Goal: Use online tool/utility: Utilize a website feature to perform a specific function

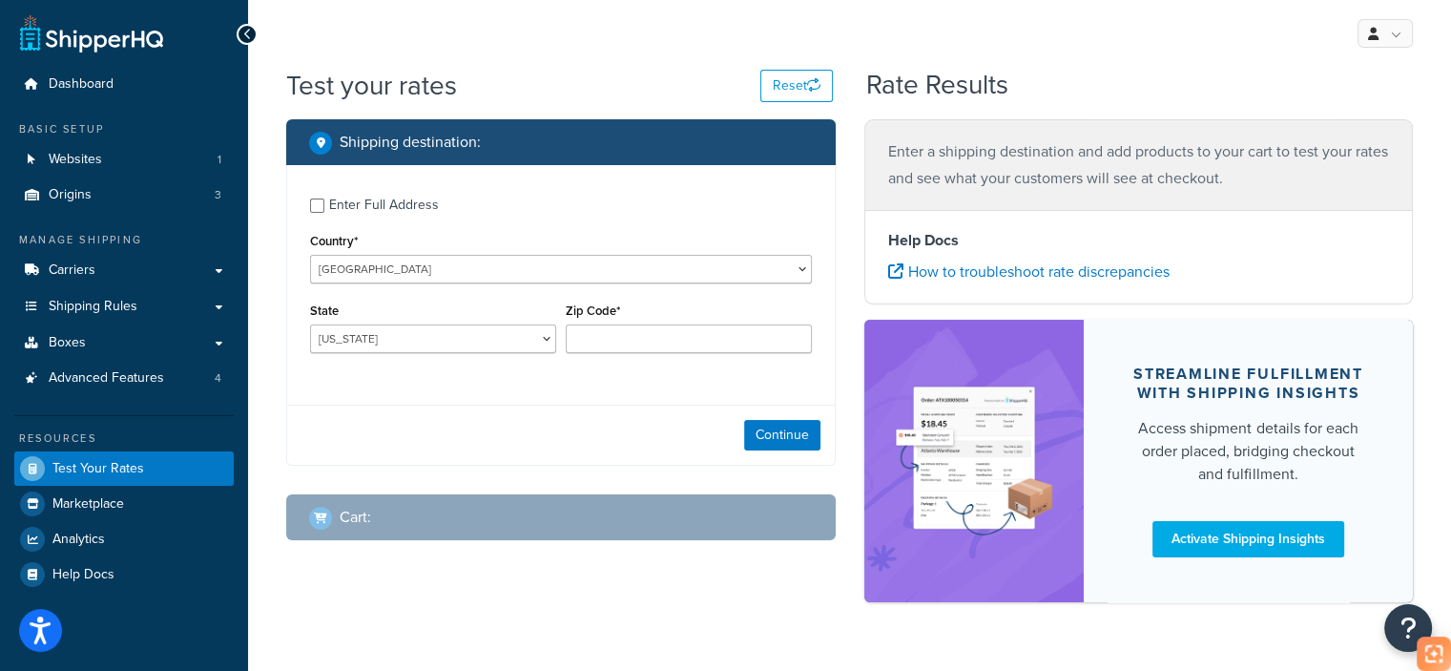
select select "CA"
click at [310, 324] on select "[US_STATE] [US_STATE] [US_STATE] [US_STATE] [US_STATE] Armed Forces Americas Ar…" at bounding box center [433, 338] width 246 height 29
click at [617, 335] on input "Zip Code*" at bounding box center [689, 338] width 246 height 29
type input "90003"
click at [784, 444] on button "Continue" at bounding box center [782, 435] width 76 height 31
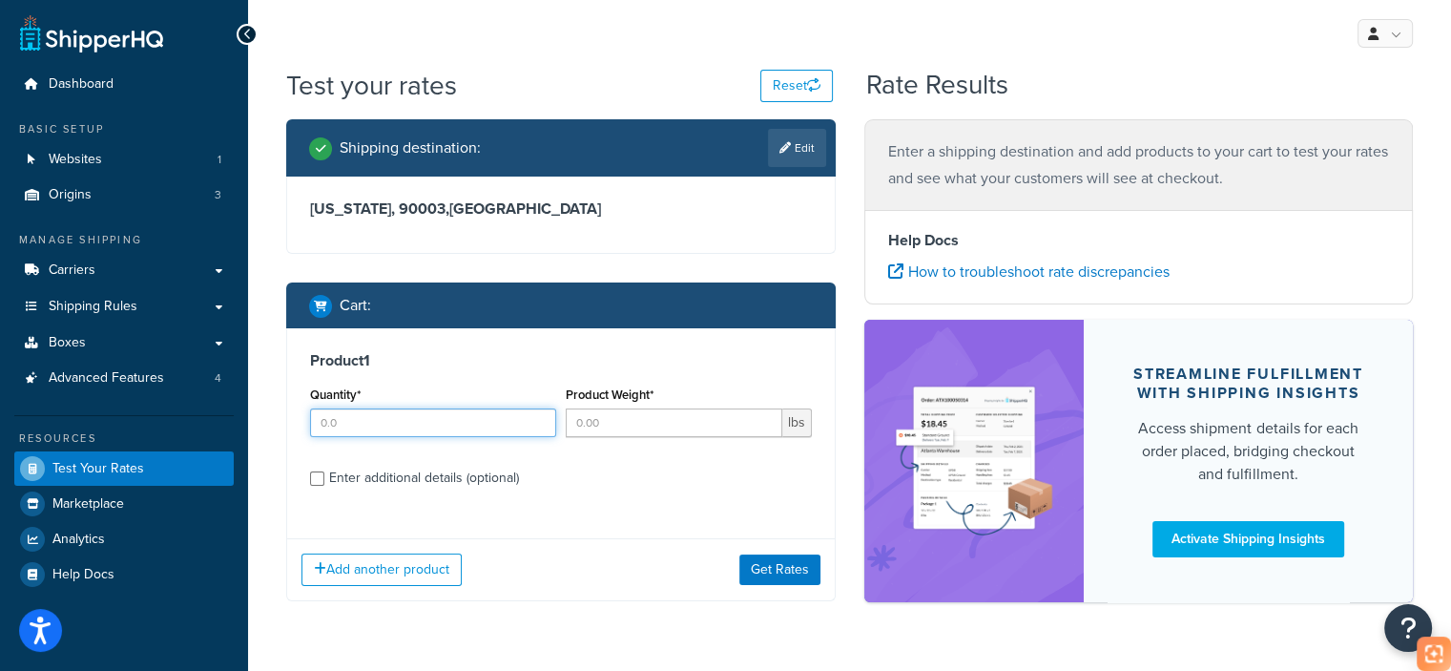
click at [398, 415] on input "Quantity*" at bounding box center [433, 422] width 246 height 29
type input "1"
click at [662, 427] on input "Product Weight*" at bounding box center [674, 422] width 217 height 29
type input "22"
click at [434, 472] on div "Enter additional details (optional)" at bounding box center [424, 478] width 190 height 27
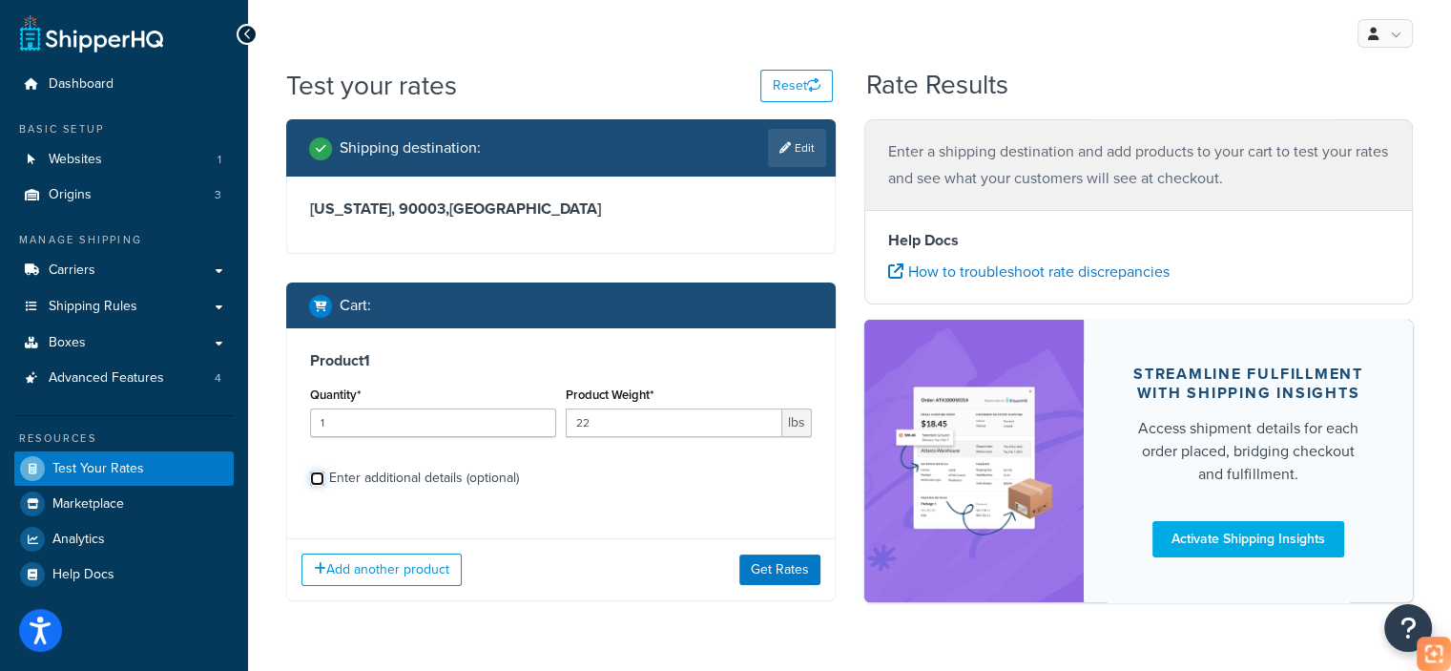
click at [324, 472] on input "Enter additional details (optional)" at bounding box center [317, 478] width 14 height 14
checkbox input "true"
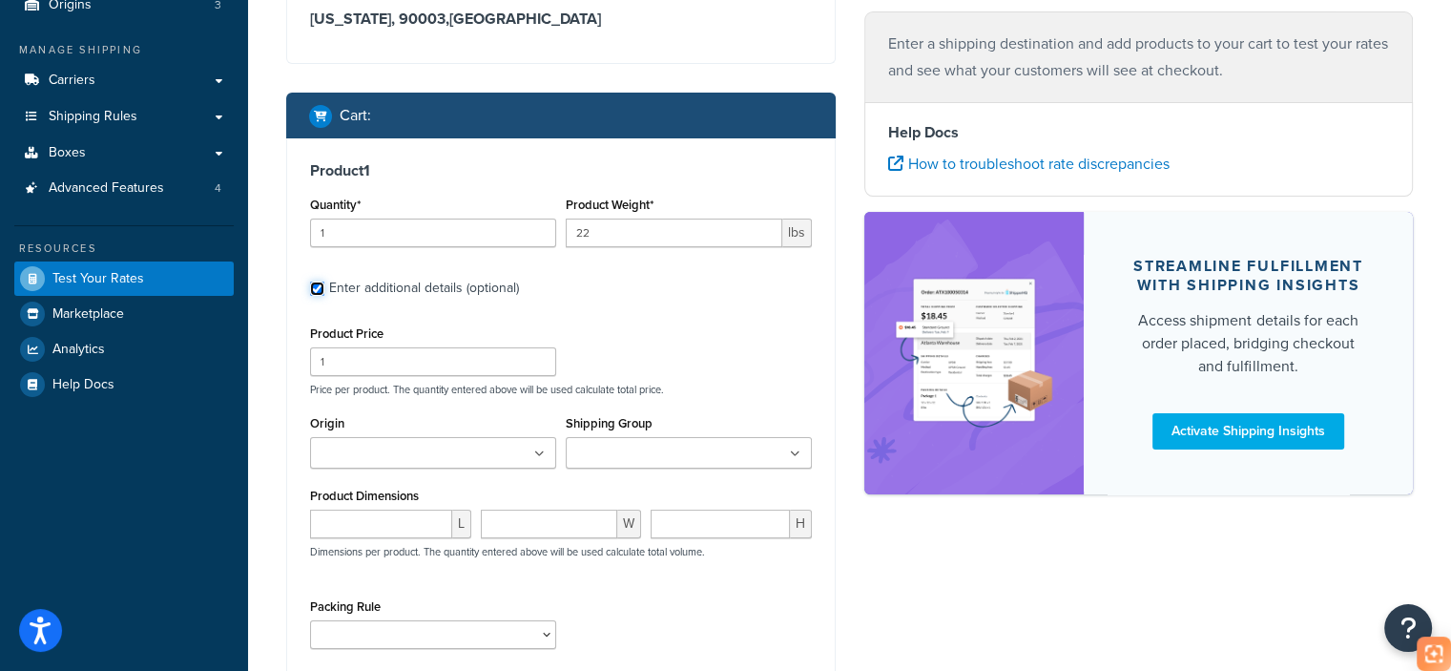
scroll to position [191, 0]
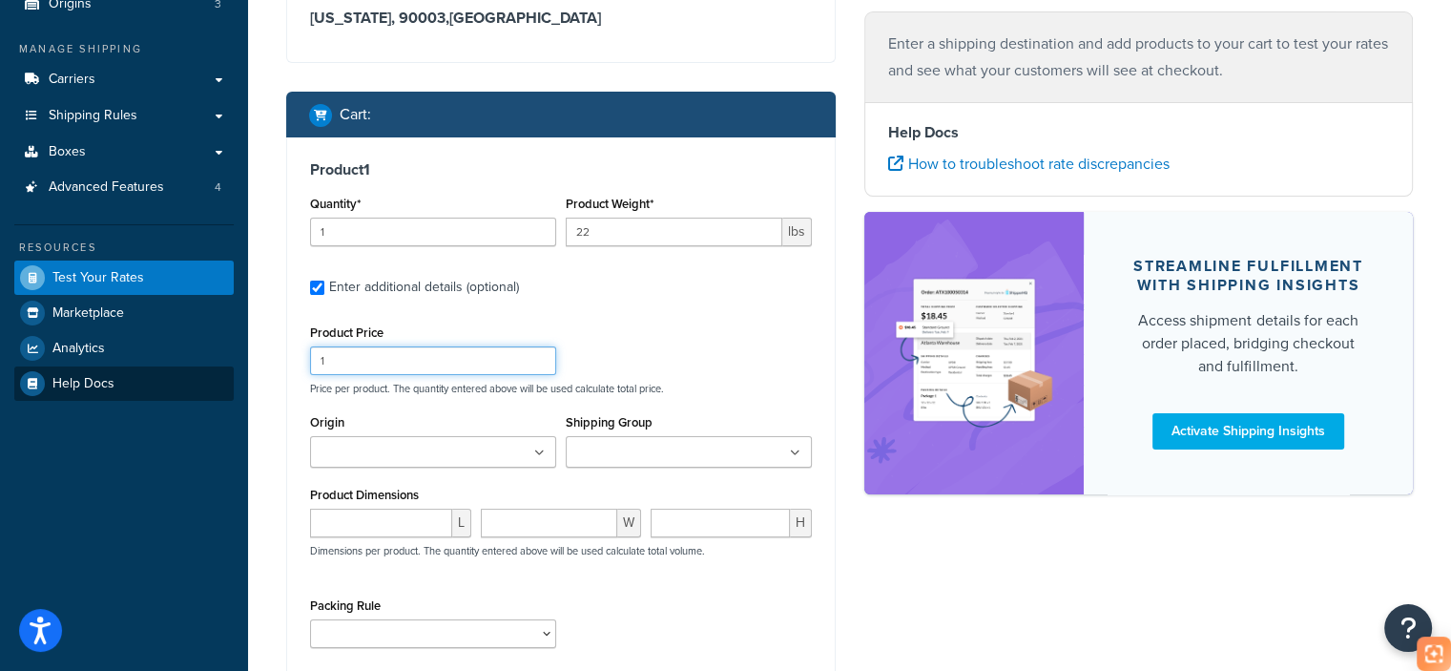
drag, startPoint x: 380, startPoint y: 355, endPoint x: 213, endPoint y: 370, distance: 167.7
click at [213, 370] on div "Dashboard Basic Setup Websites 1 Origins 3 Manage Shipping Carriers Carriers Al…" at bounding box center [725, 347] width 1451 height 1077
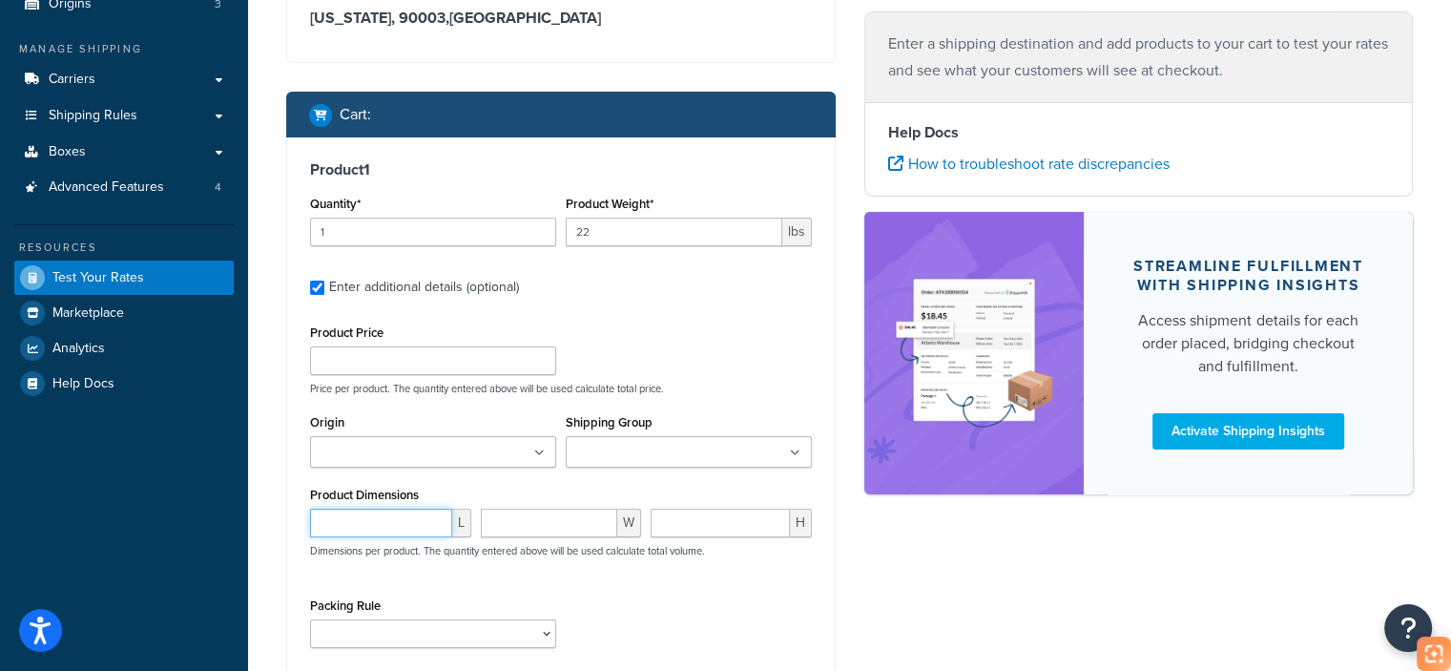
click at [373, 531] on input "number" at bounding box center [381, 523] width 142 height 29
paste input "16.65"
type input "16.65"
click at [497, 545] on p "Dimensions per product. The quantity entered above will be used calculate total…" at bounding box center [505, 550] width 400 height 13
click at [517, 518] on input "number" at bounding box center [549, 523] width 137 height 29
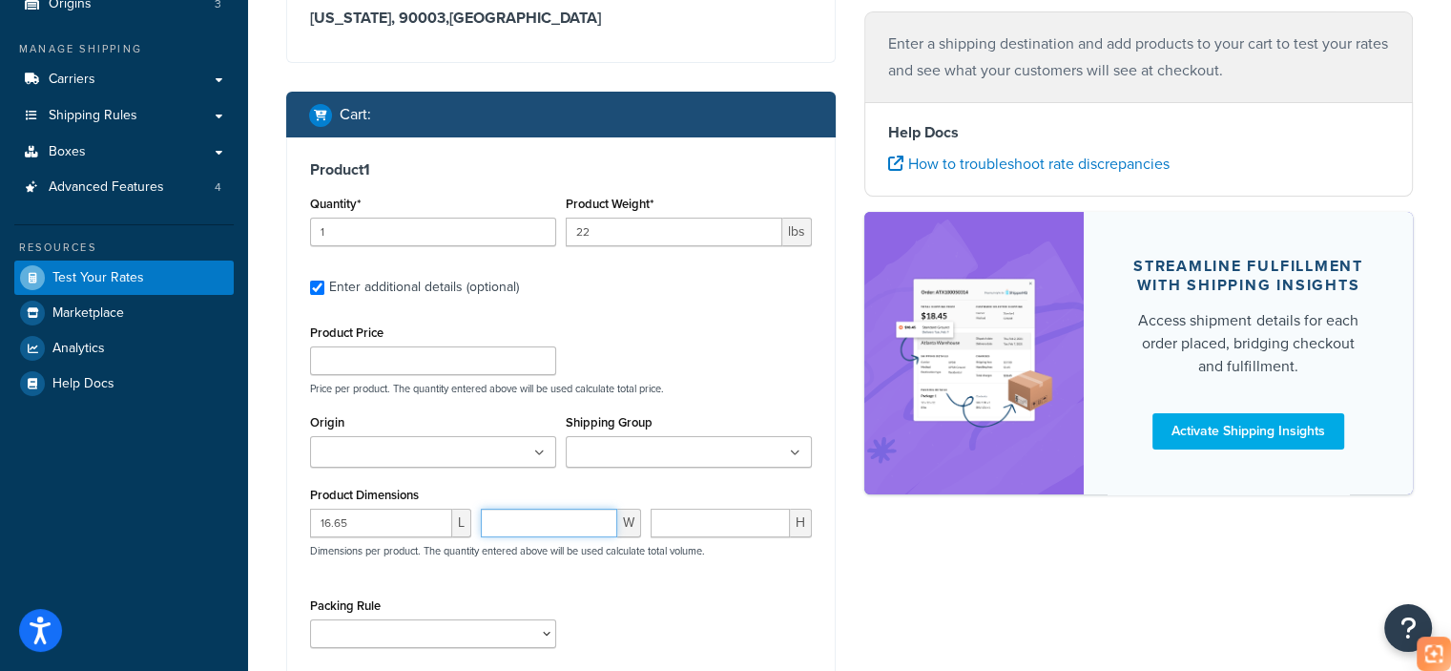
paste input "12.83"
type input "12.83"
click at [706, 530] on input "number" at bounding box center [720, 523] width 139 height 29
paste input "6.42"
type input "6.42"
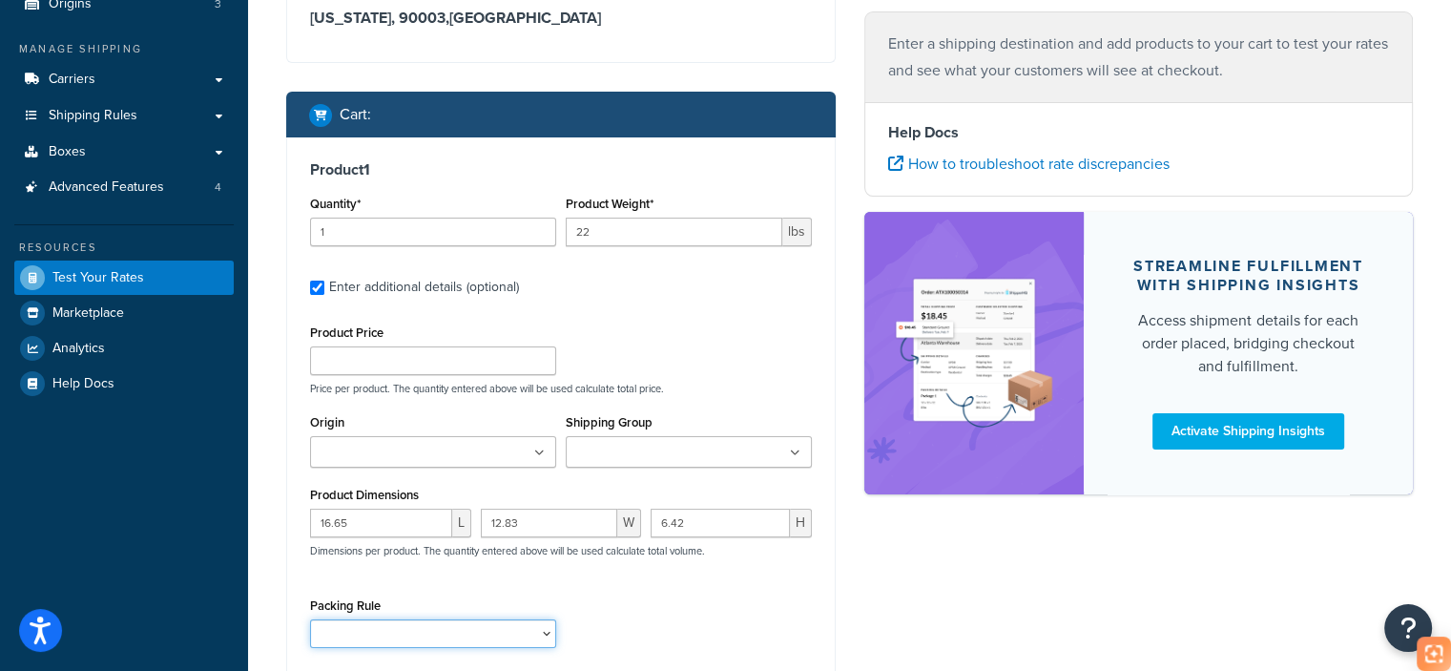
click at [464, 637] on select "test" at bounding box center [433, 633] width 246 height 29
select select "65687"
click at [310, 619] on select "test" at bounding box center [433, 633] width 246 height 29
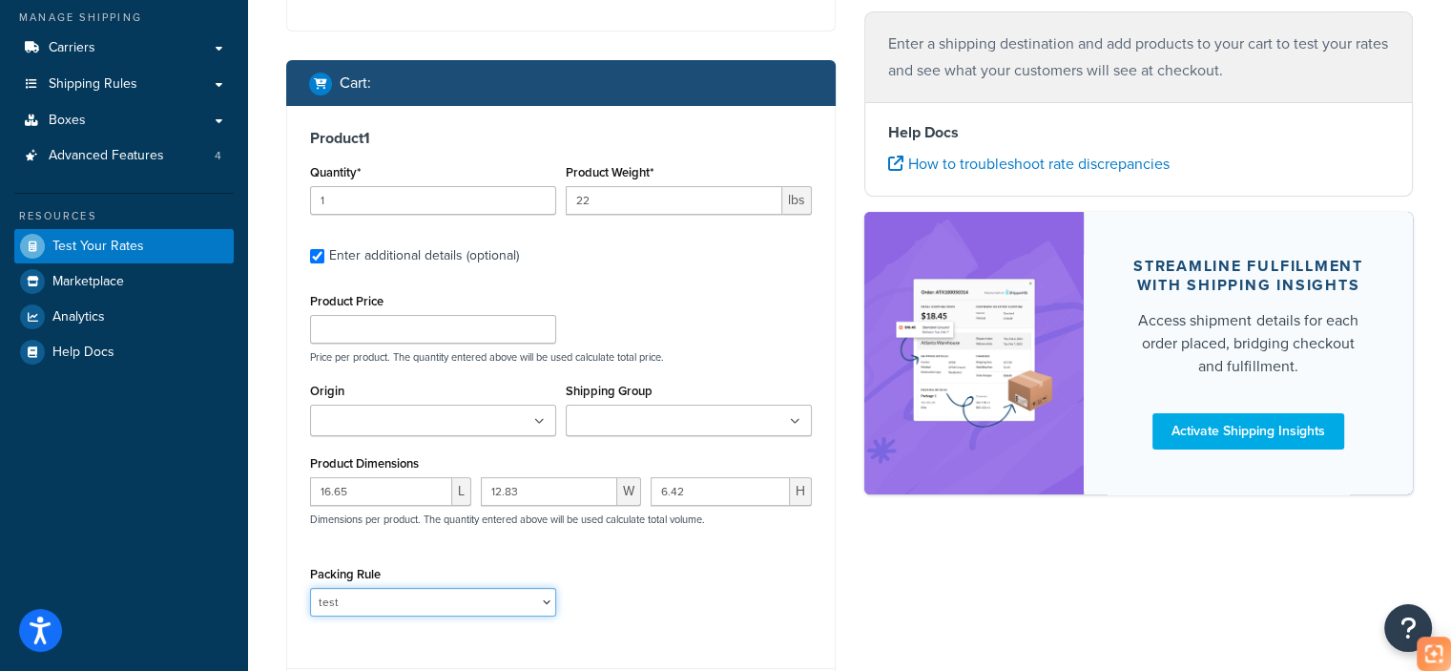
scroll to position [406, 0]
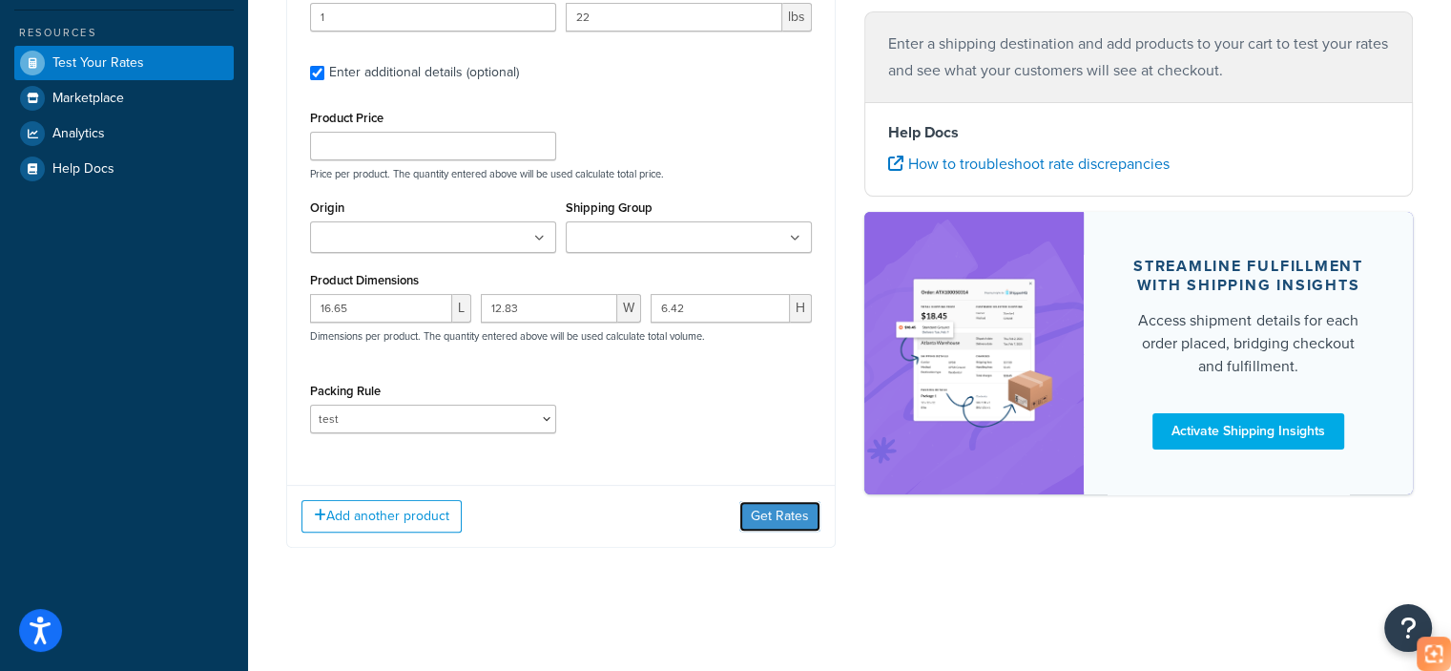
click at [801, 517] on button "Get Rates" at bounding box center [780, 516] width 81 height 31
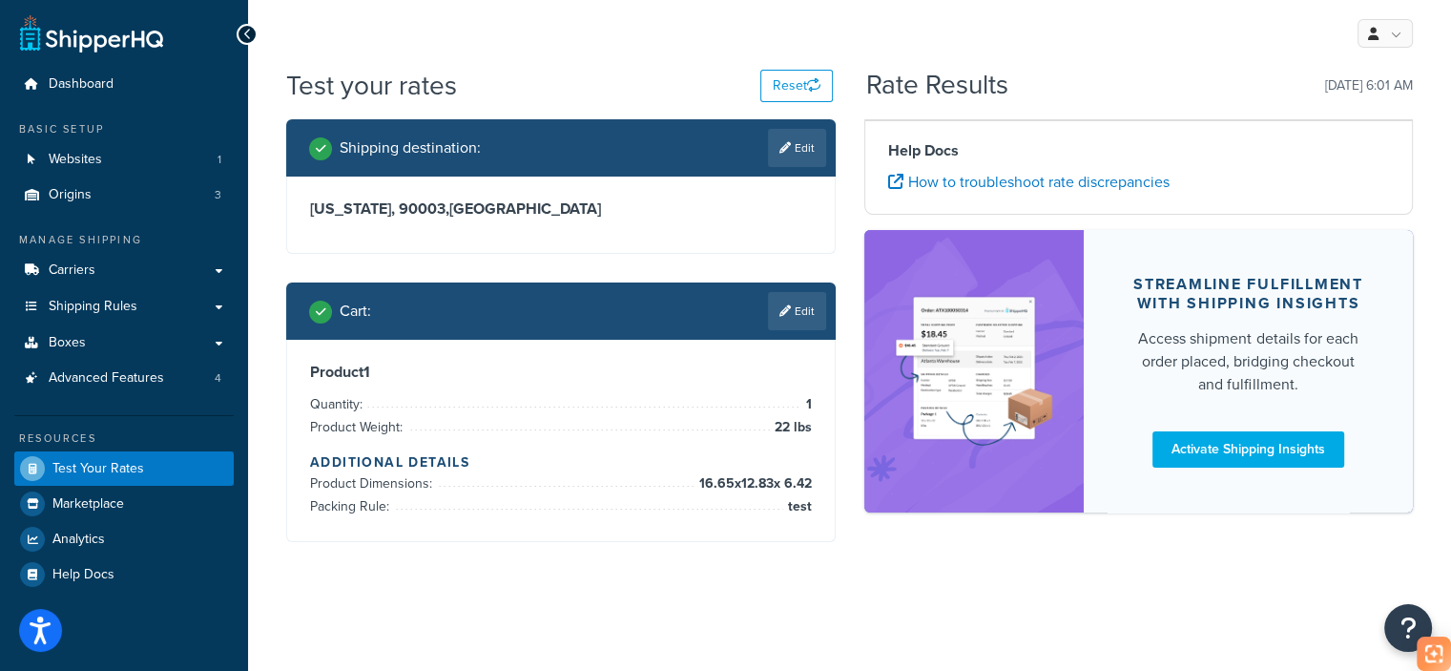
scroll to position [0, 0]
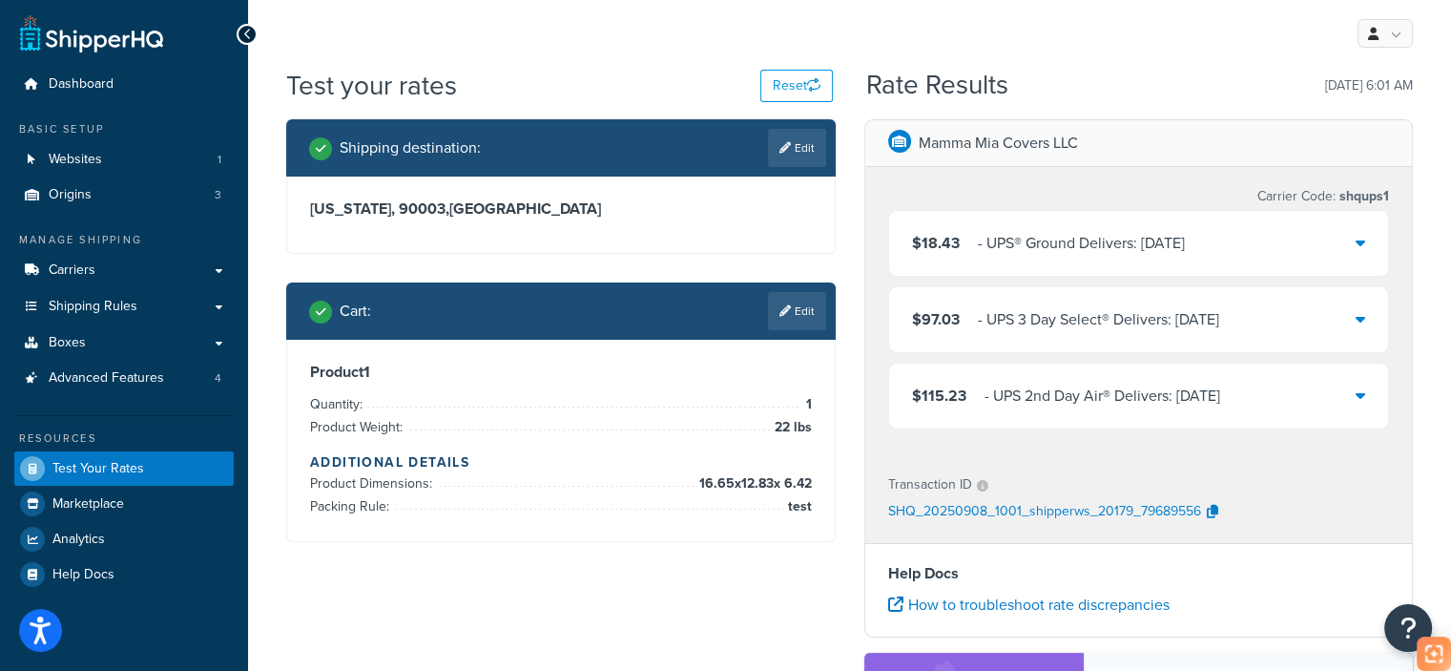
click at [783, 305] on icon at bounding box center [785, 310] width 11 height 11
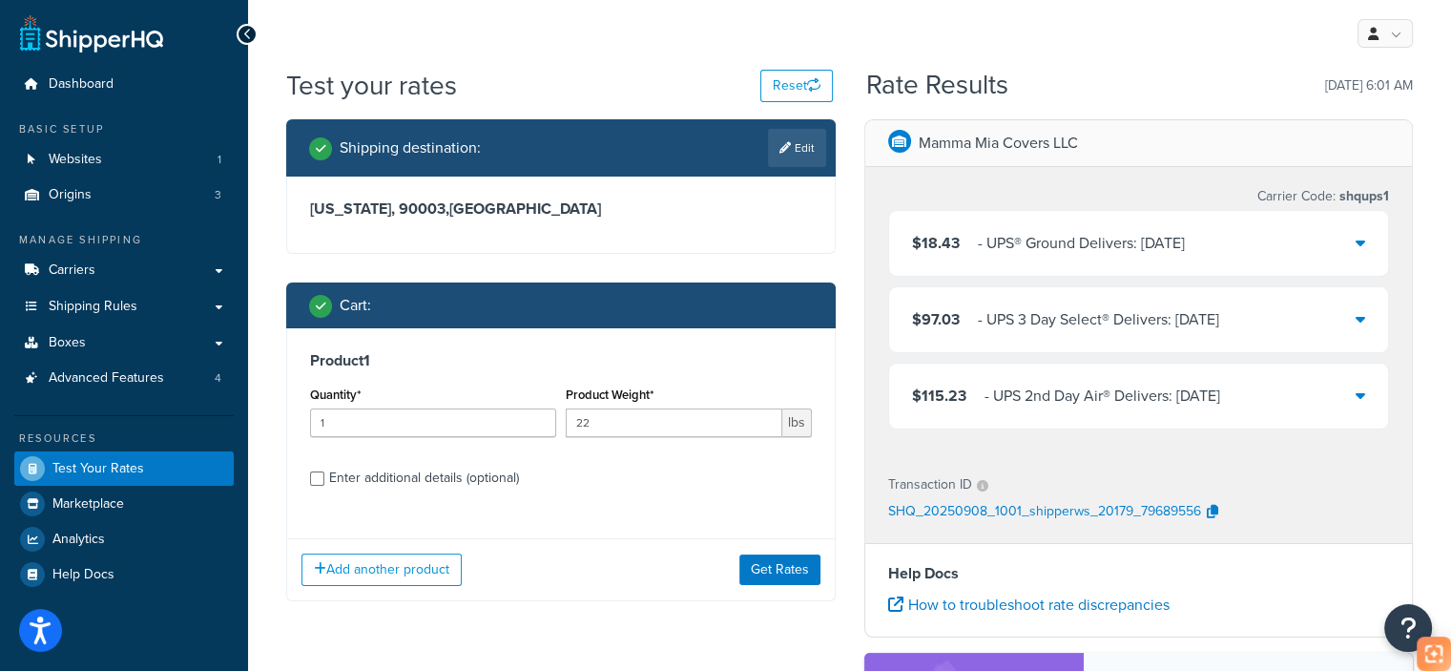
click at [409, 485] on div "Enter additional details (optional)" at bounding box center [424, 478] width 190 height 27
click at [324, 485] on input "Enter additional details (optional)" at bounding box center [317, 478] width 14 height 14
checkbox input "true"
select select "65687"
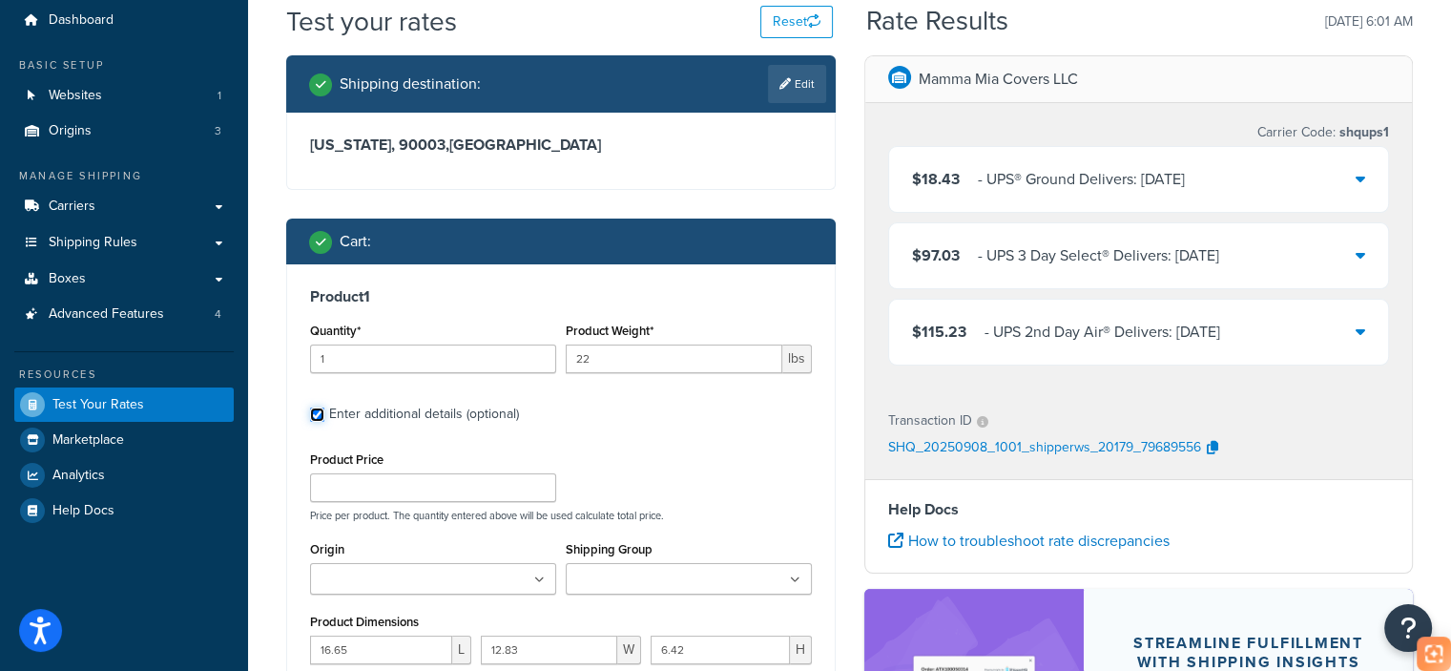
scroll to position [191, 0]
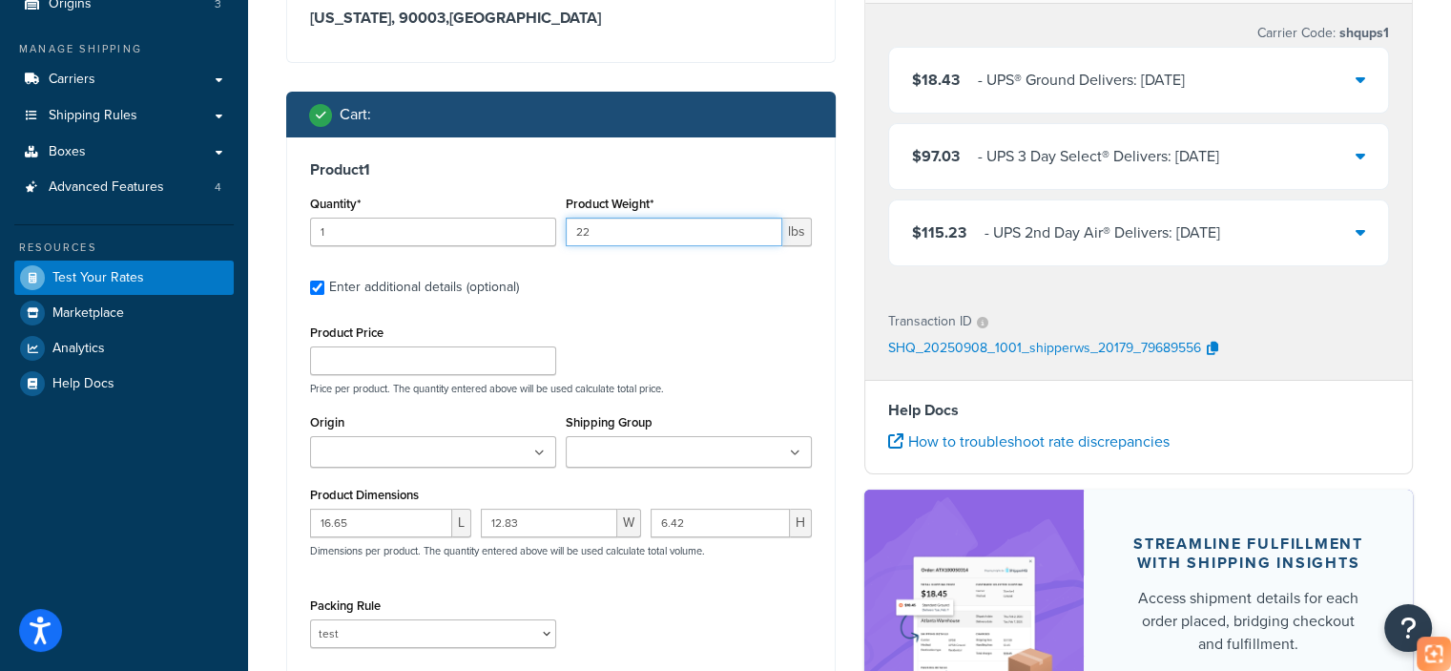
drag, startPoint x: 583, startPoint y: 236, endPoint x: 566, endPoint y: 237, distance: 17.2
click at [566, 237] on input "22" at bounding box center [674, 232] width 217 height 29
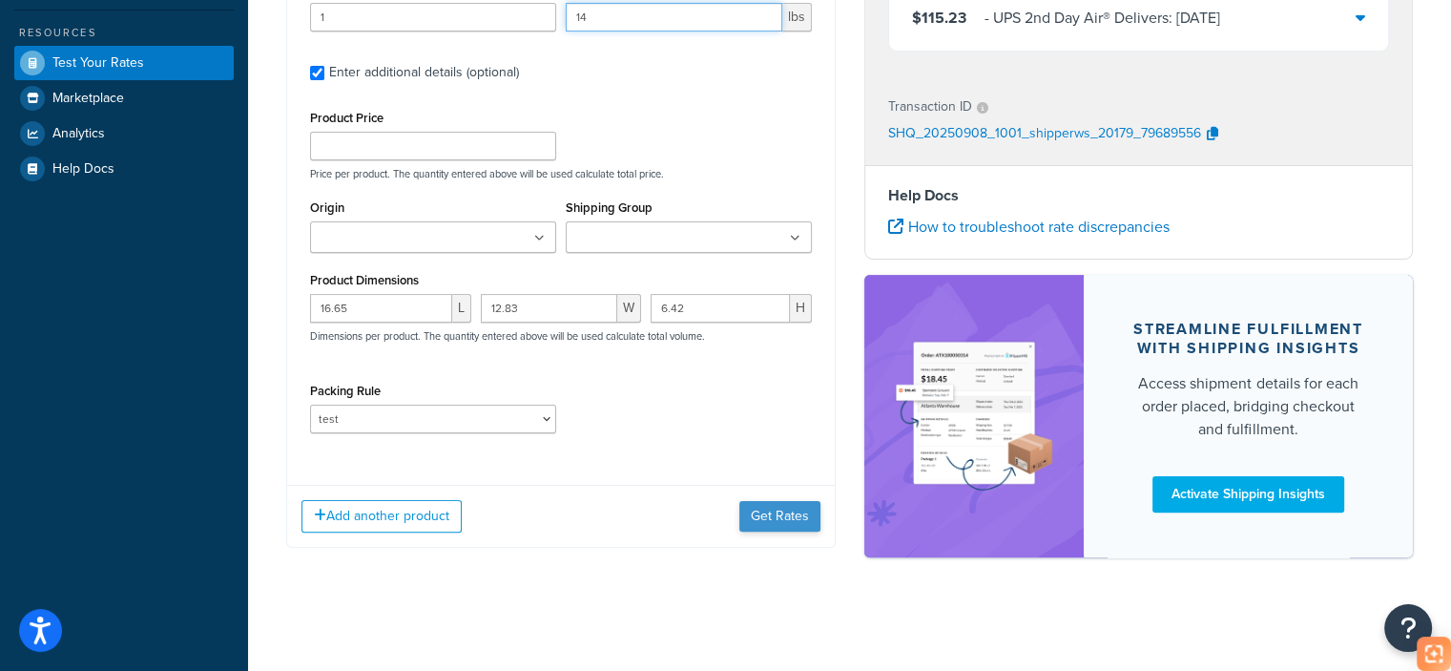
type input "14"
click at [771, 509] on button "Get Rates" at bounding box center [780, 516] width 81 height 31
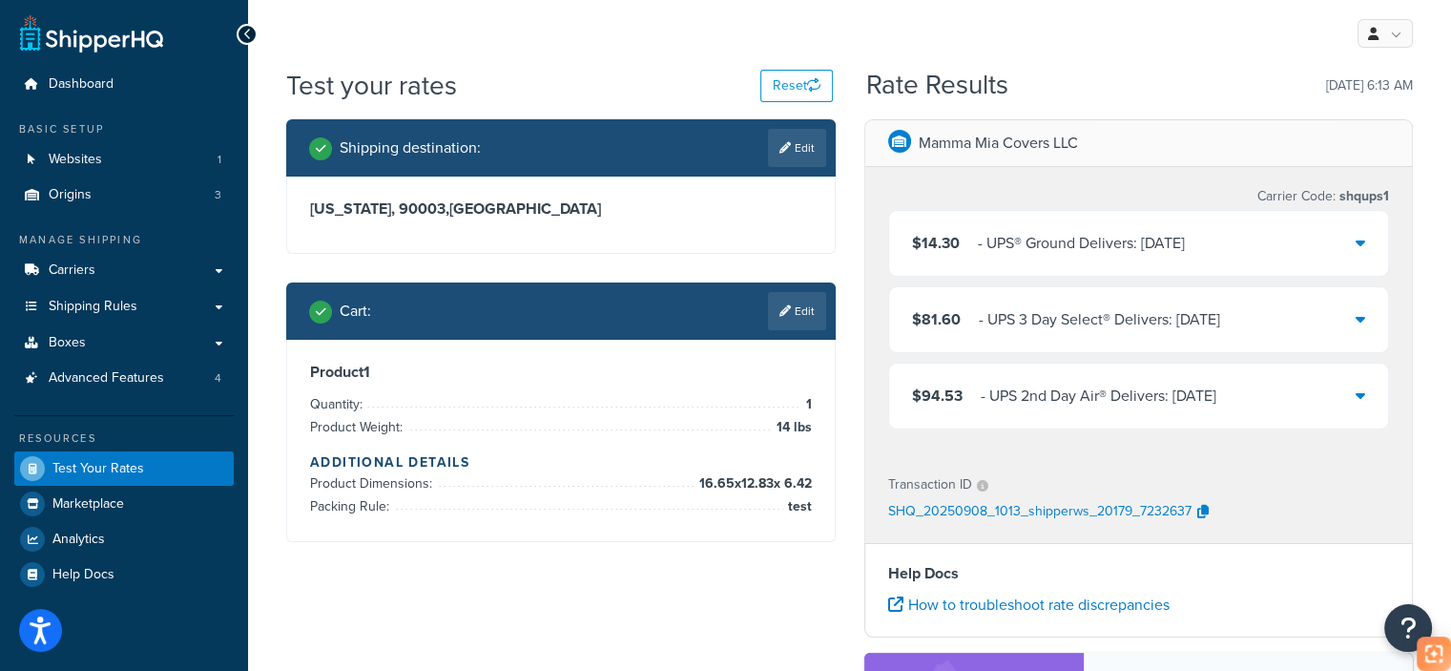
scroll to position [95, 0]
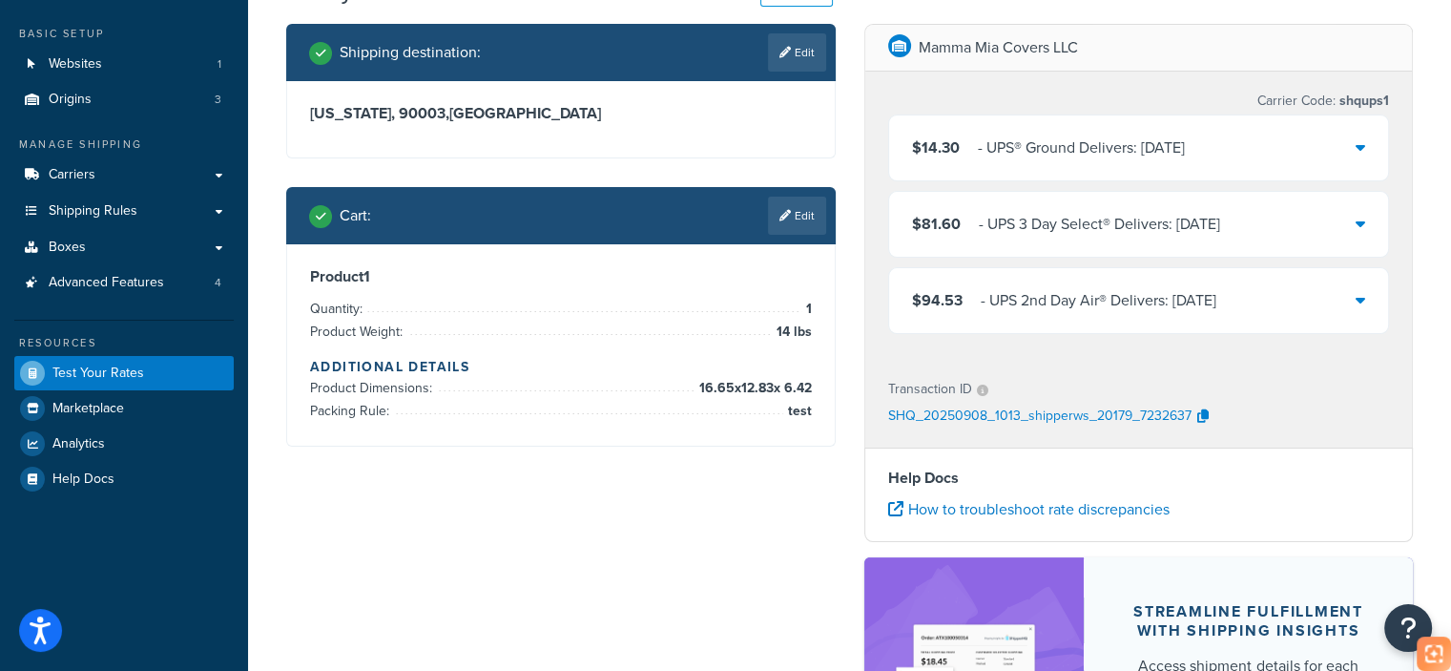
click at [1238, 153] on div "$14.30 ‌‌‍‍ - UPS® Ground Delivers: [DATE]" at bounding box center [1139, 147] width 500 height 65
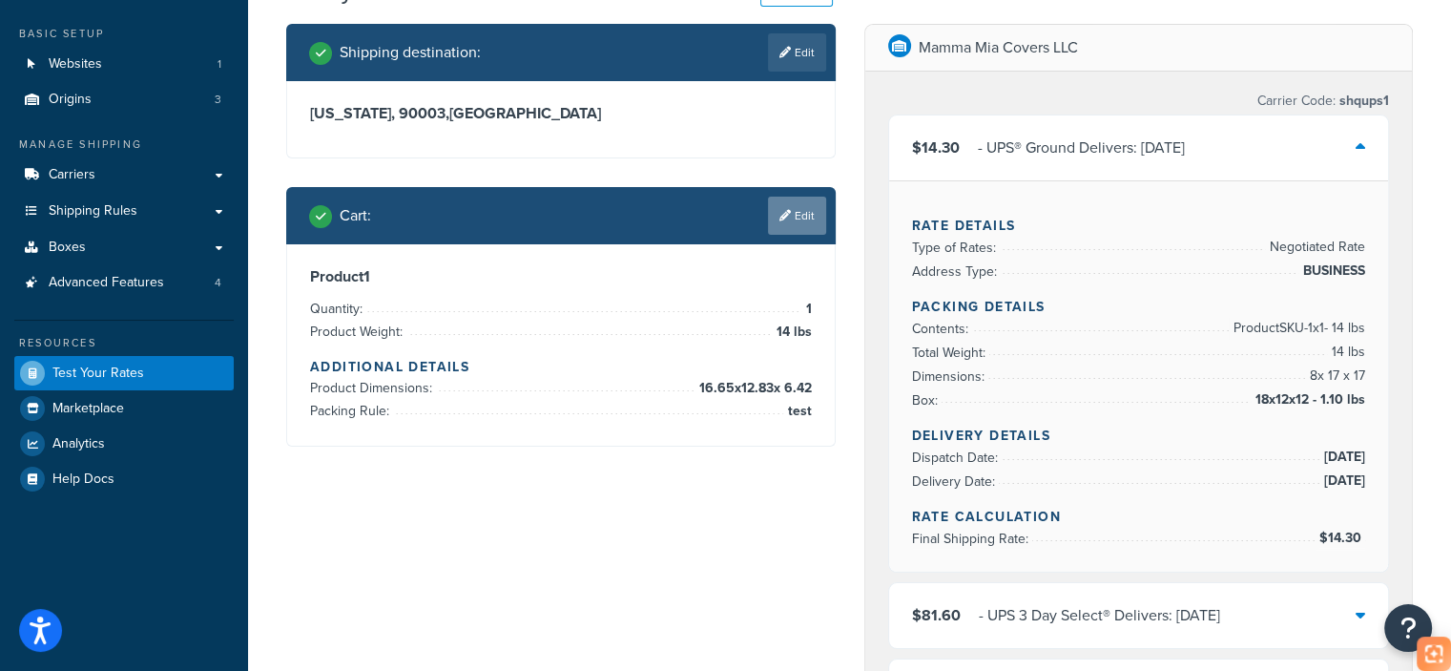
click at [822, 228] on link "Edit" at bounding box center [797, 216] width 58 height 38
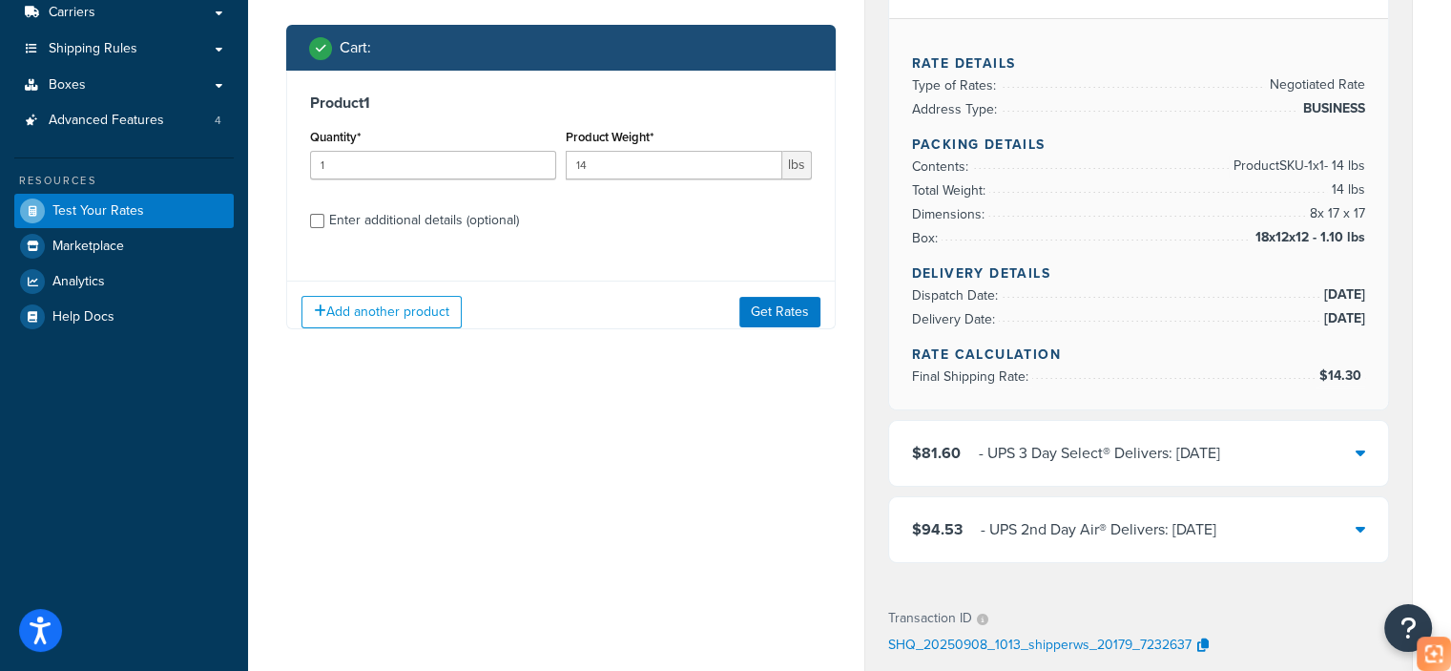
scroll to position [286, 0]
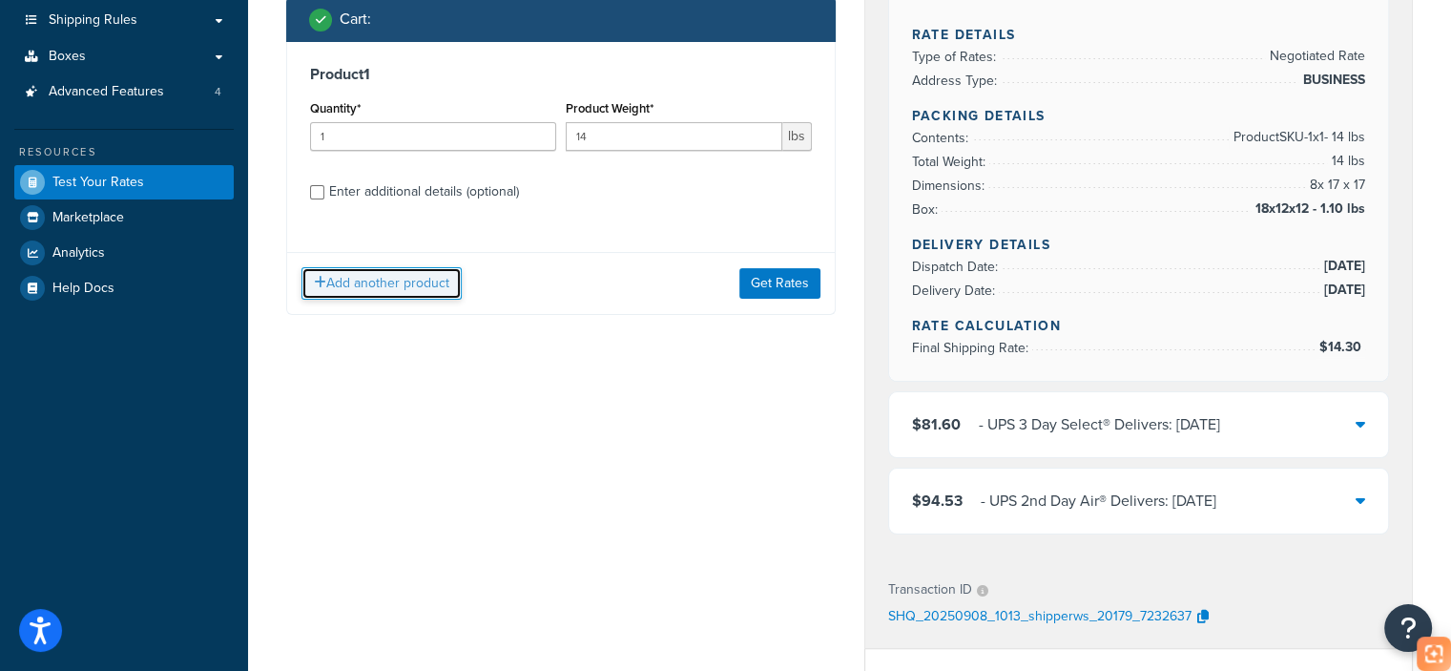
click at [414, 281] on button "Add another product" at bounding box center [382, 283] width 160 height 32
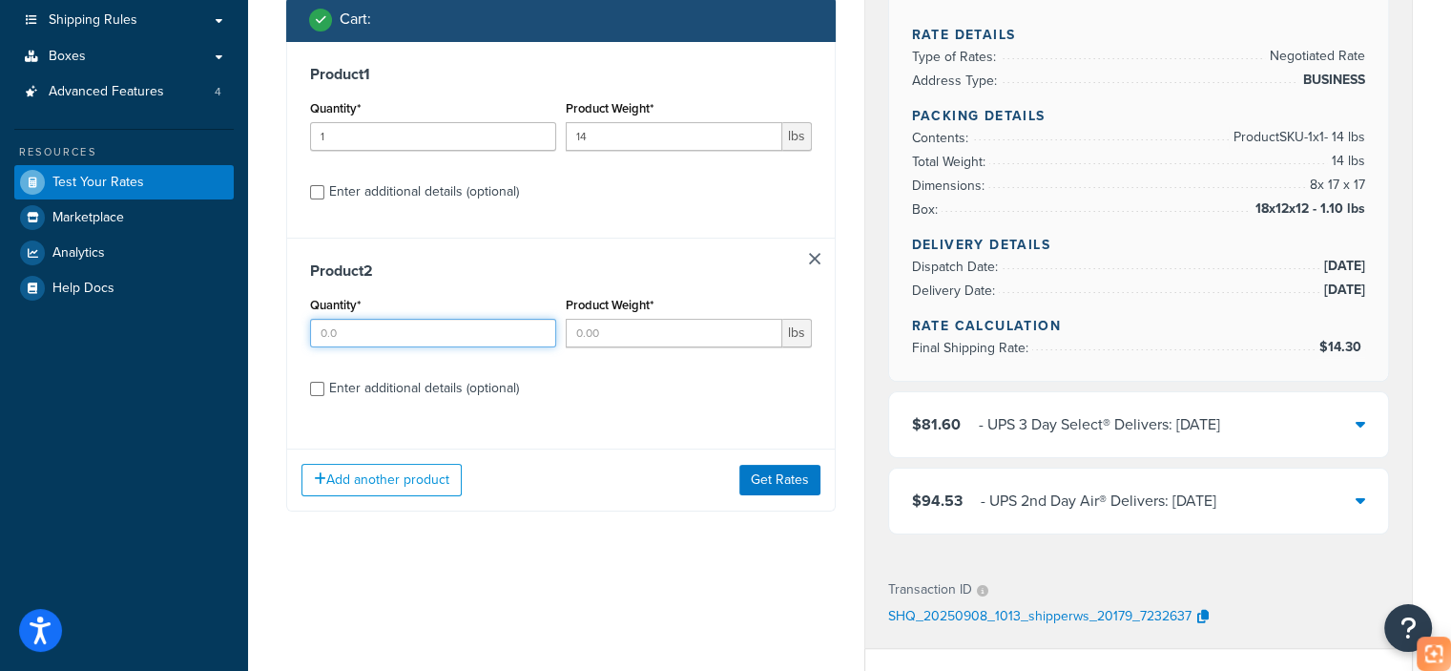
click at [471, 324] on input "Quantity*" at bounding box center [433, 333] width 246 height 29
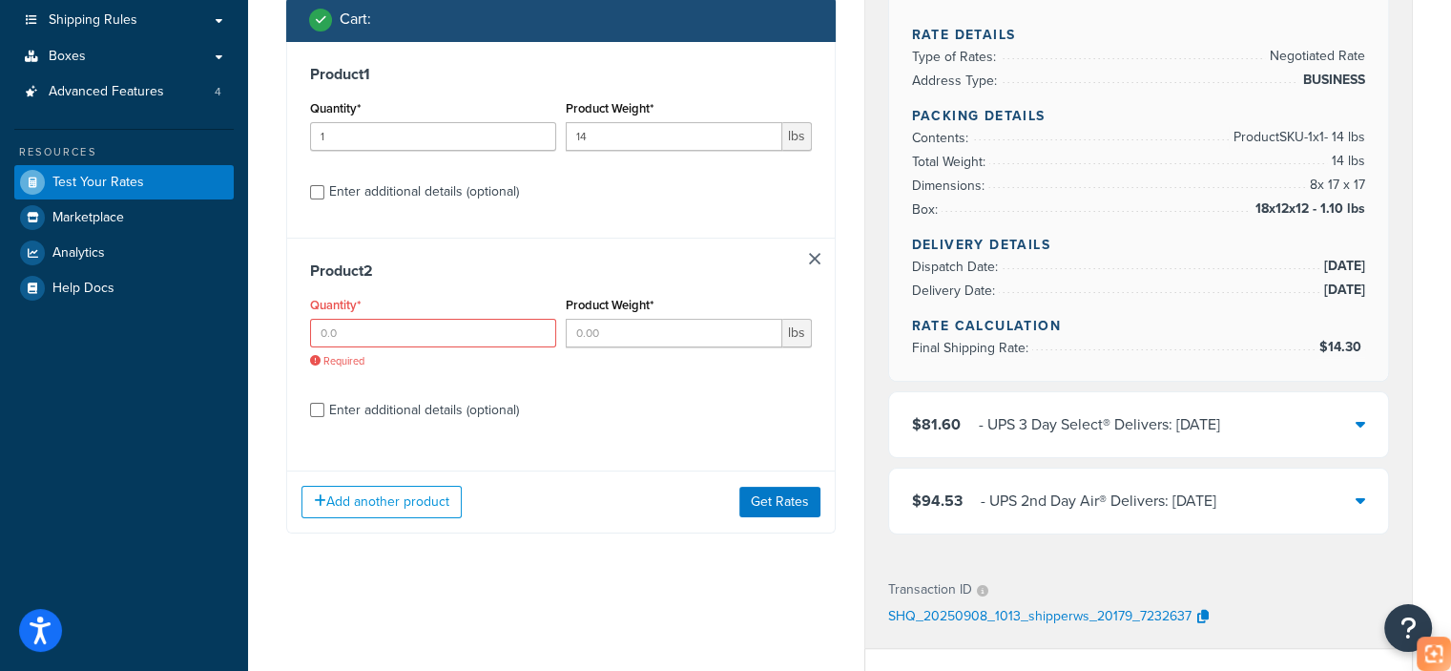
click at [1097, 150] on li "Total Weight: 14 lbs" at bounding box center [1139, 162] width 454 height 24
